Goal: Task Accomplishment & Management: Manage account settings

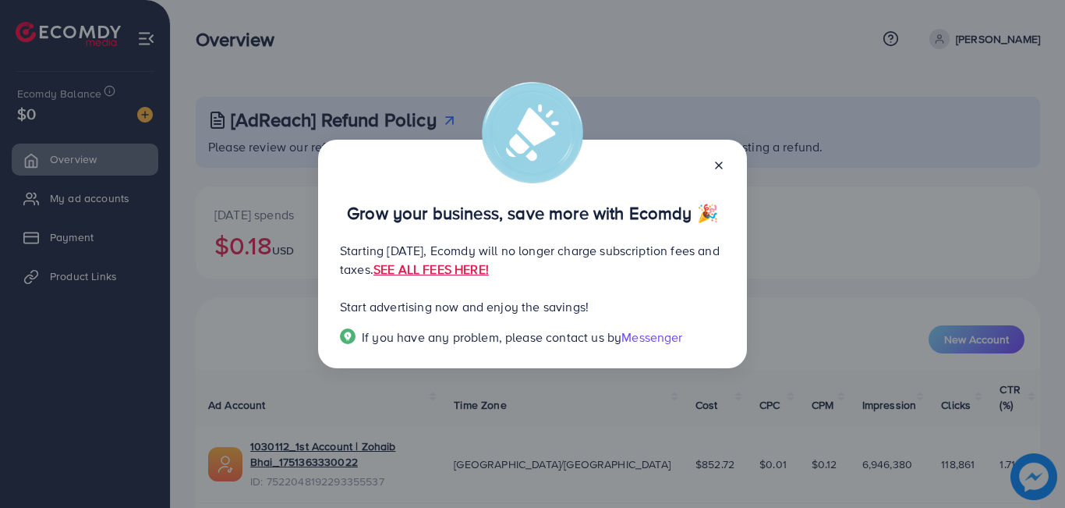
click at [720, 170] on icon at bounding box center [719, 165] width 12 height 12
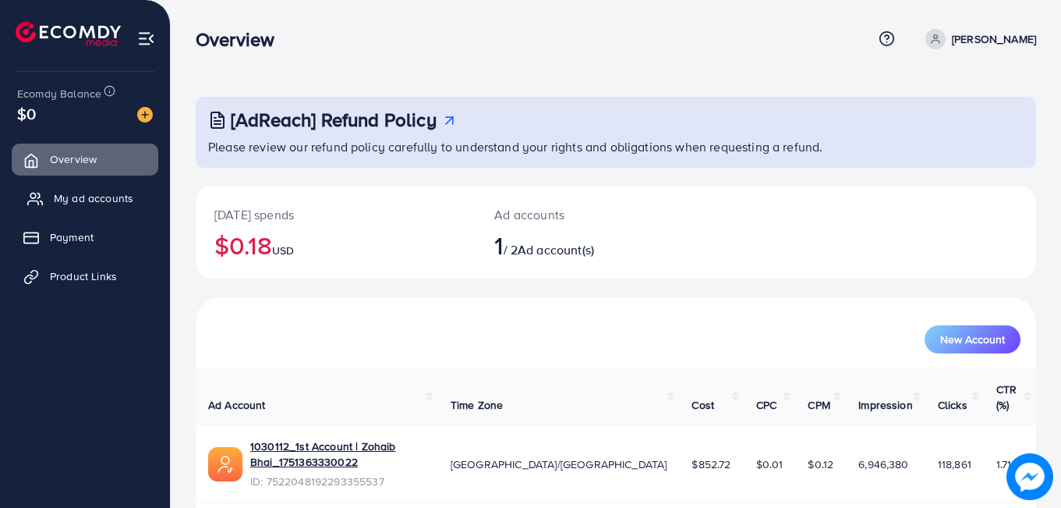
click at [78, 196] on span "My ad accounts" at bounding box center [94, 198] width 80 height 16
click at [129, 191] on span "My ad accounts" at bounding box center [94, 198] width 80 height 16
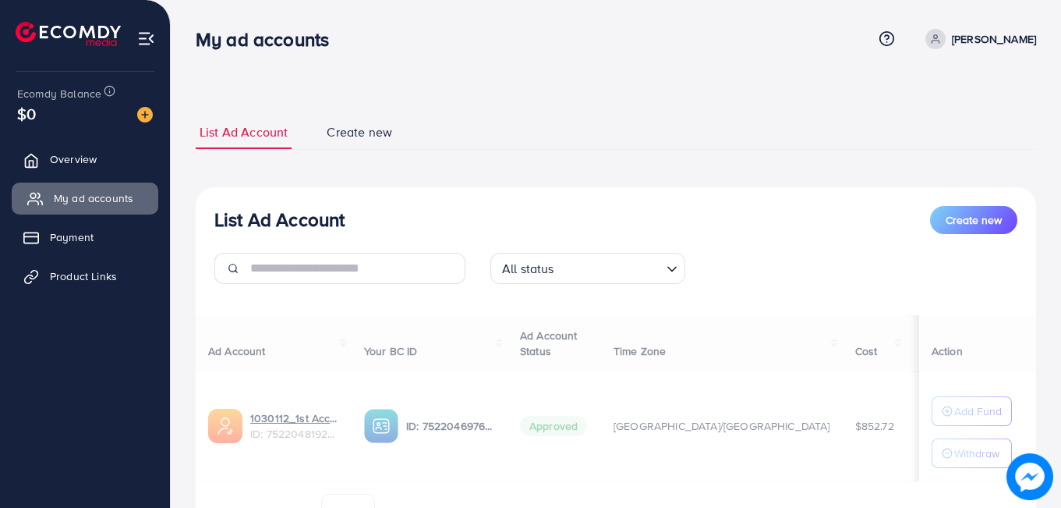
click at [129, 191] on span "My ad accounts" at bounding box center [94, 198] width 80 height 16
